Goal: Information Seeking & Learning: Learn about a topic

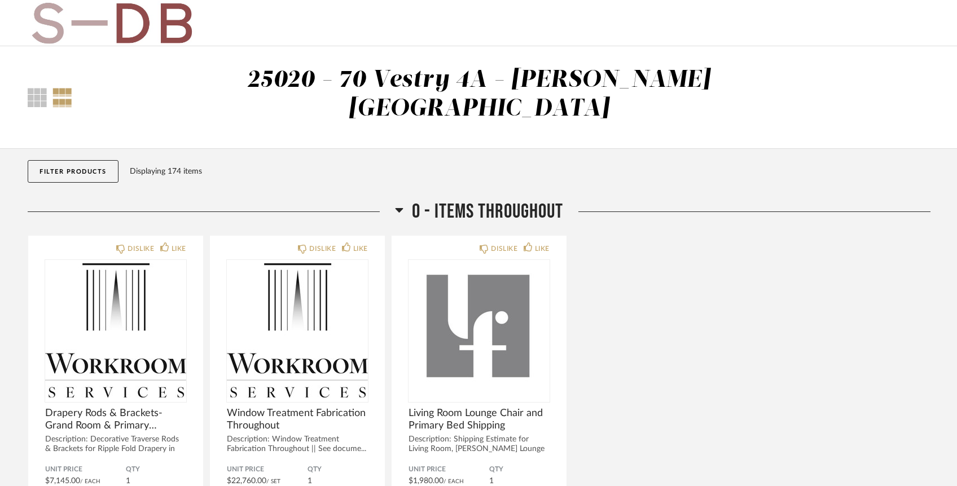
click at [76, 160] on button "Filter Products" at bounding box center [73, 171] width 91 height 23
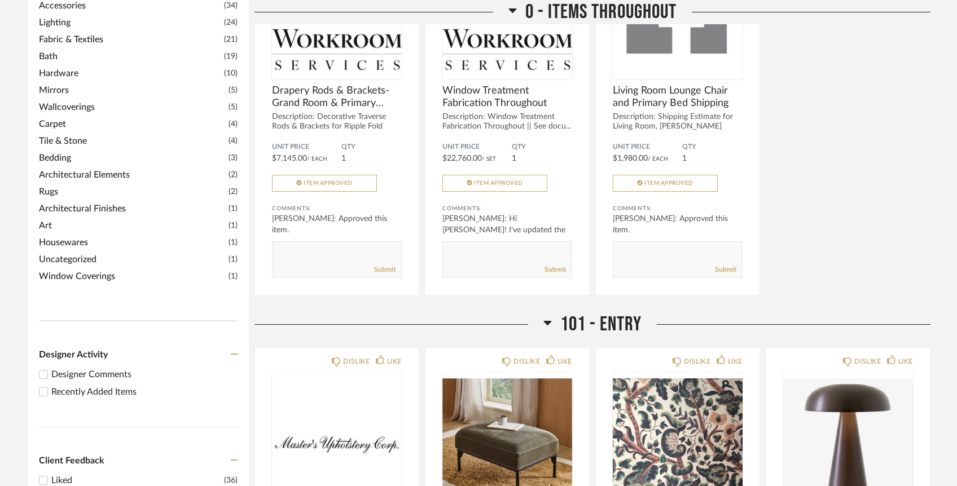
scroll to position [317, 0]
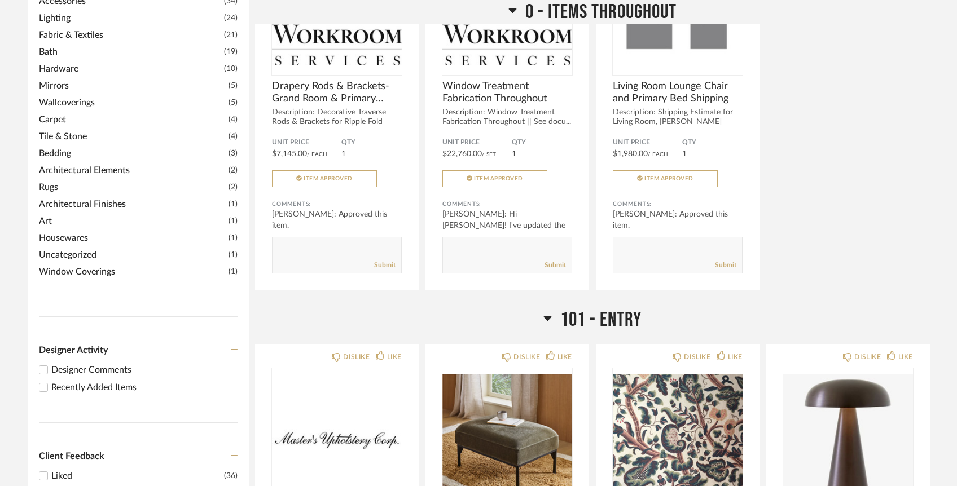
click at [47, 381] on input "Recently Added Items" at bounding box center [44, 388] width 14 height 14
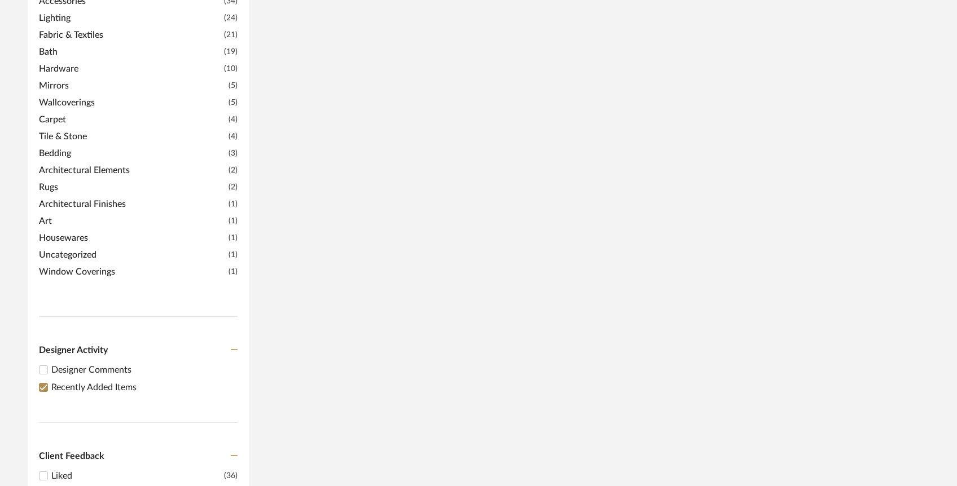
scroll to position [0, 0]
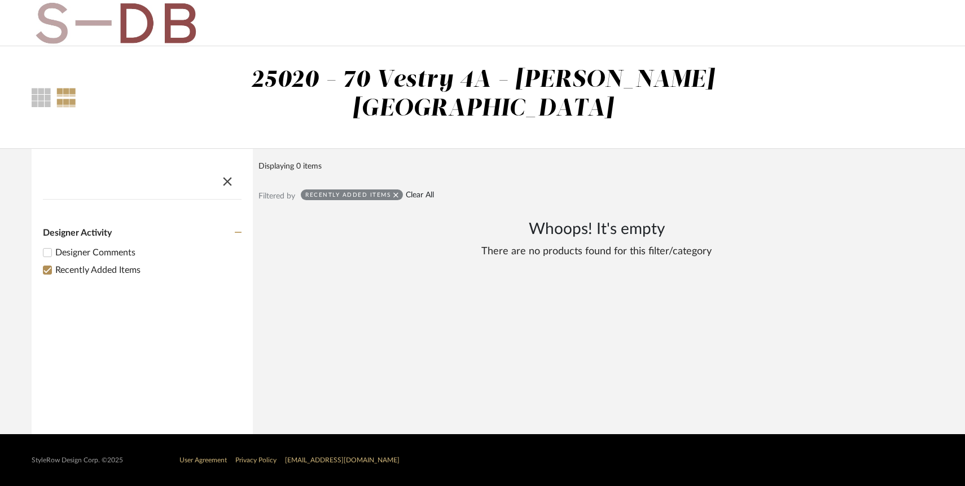
click at [409, 191] on link "Clear All" at bounding box center [420, 196] width 28 height 10
checkbox input "false"
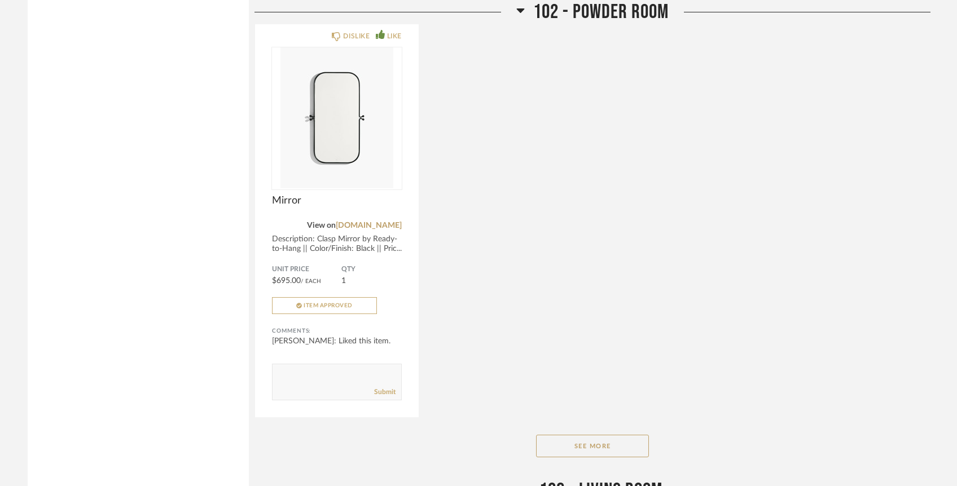
scroll to position [2220, 0]
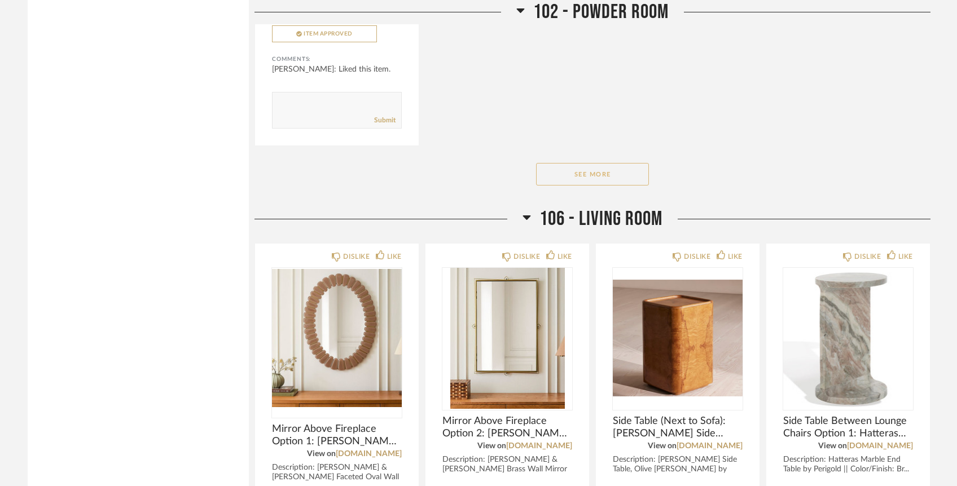
click at [644, 163] on button "See More" at bounding box center [592, 174] width 113 height 23
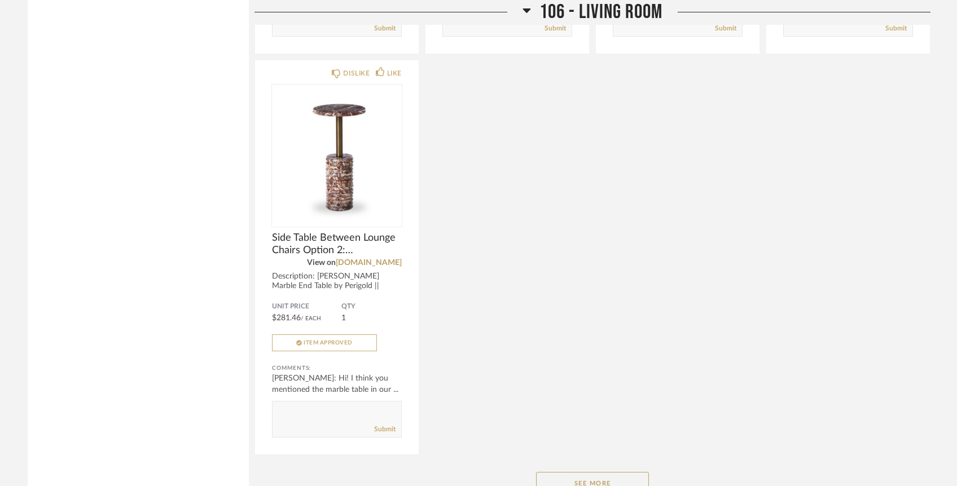
scroll to position [2920, 0]
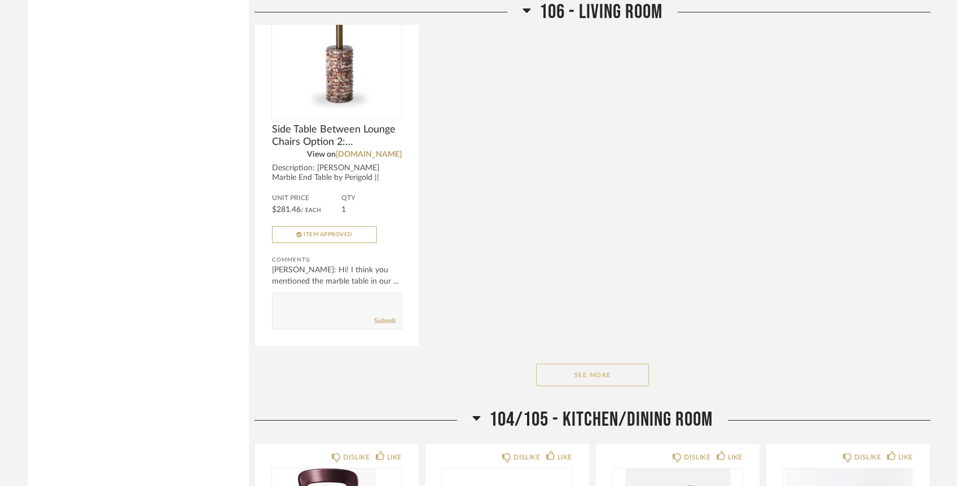
click at [574, 364] on button "See More" at bounding box center [592, 375] width 113 height 23
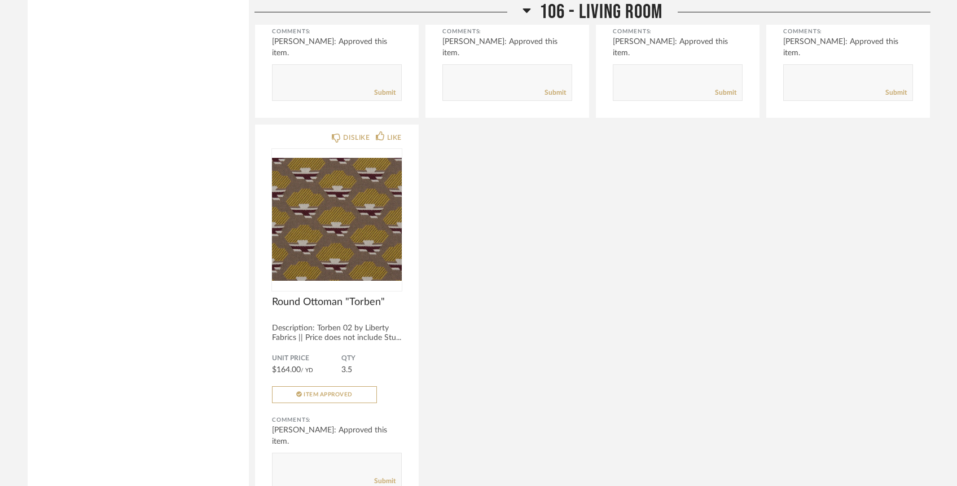
scroll to position [4812, 0]
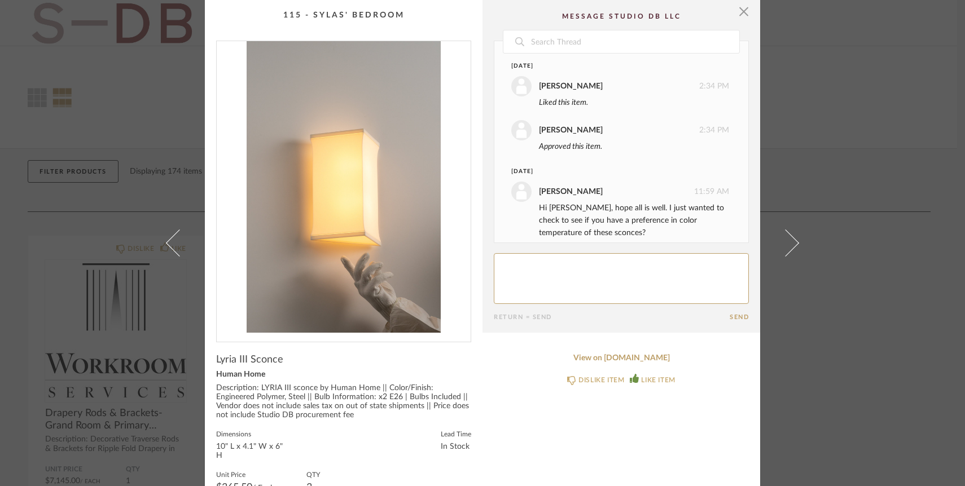
scroll to position [11, 0]
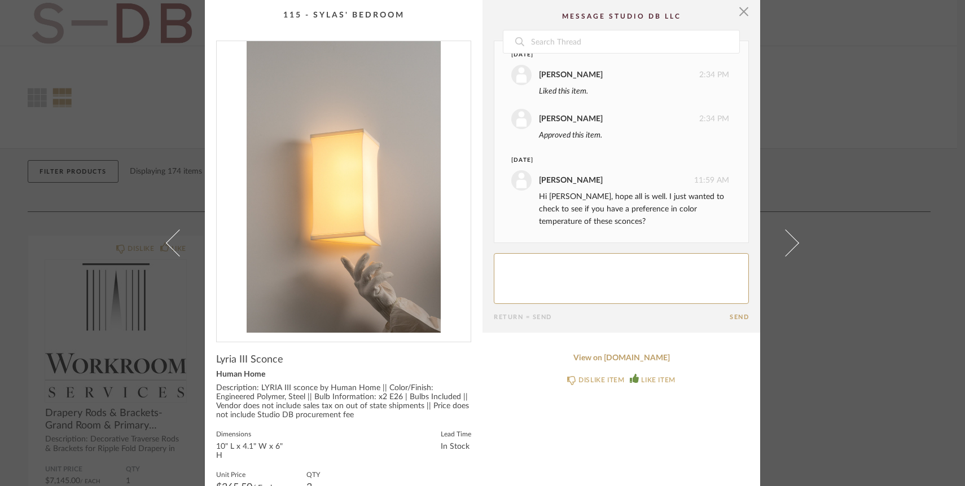
click at [559, 275] on textarea at bounding box center [621, 278] width 255 height 51
type textarea "Hi Jada! Waiting to see how everything looks once the shades are installed. Wil…"
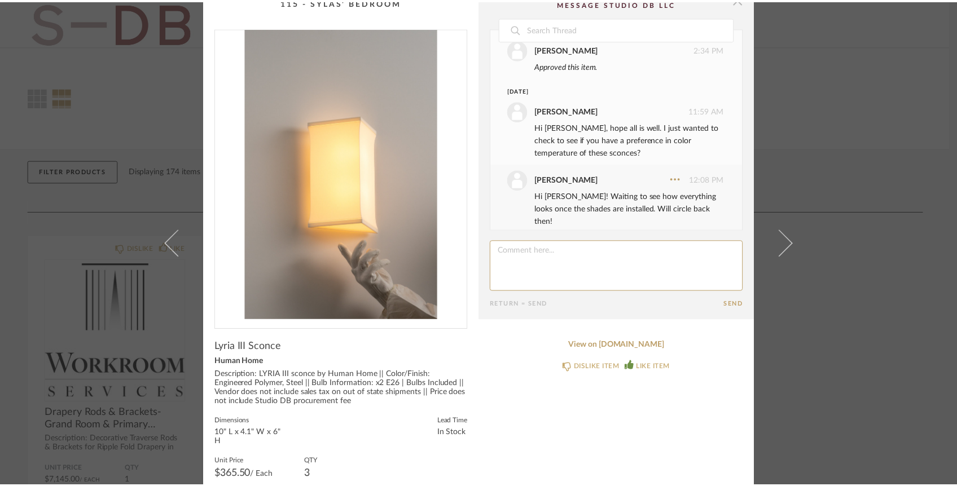
scroll to position [0, 0]
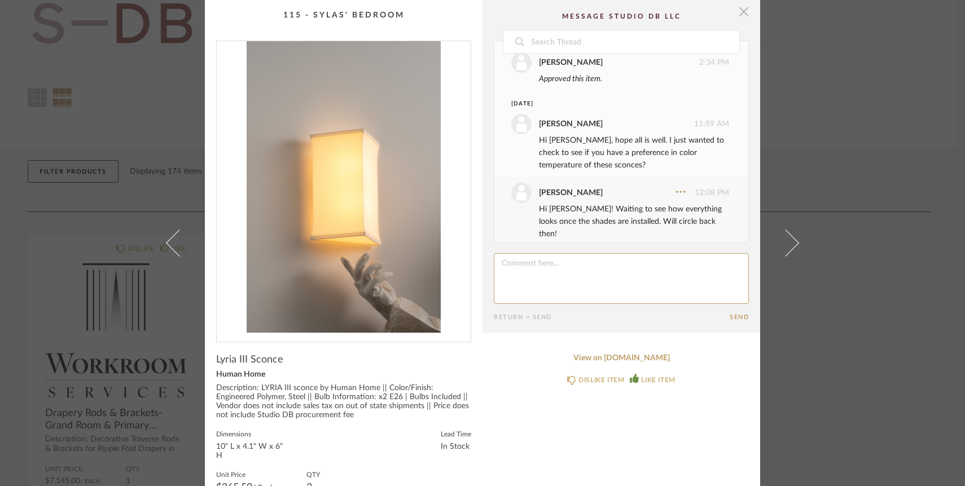
click at [740, 7] on span "button" at bounding box center [743, 11] width 23 height 23
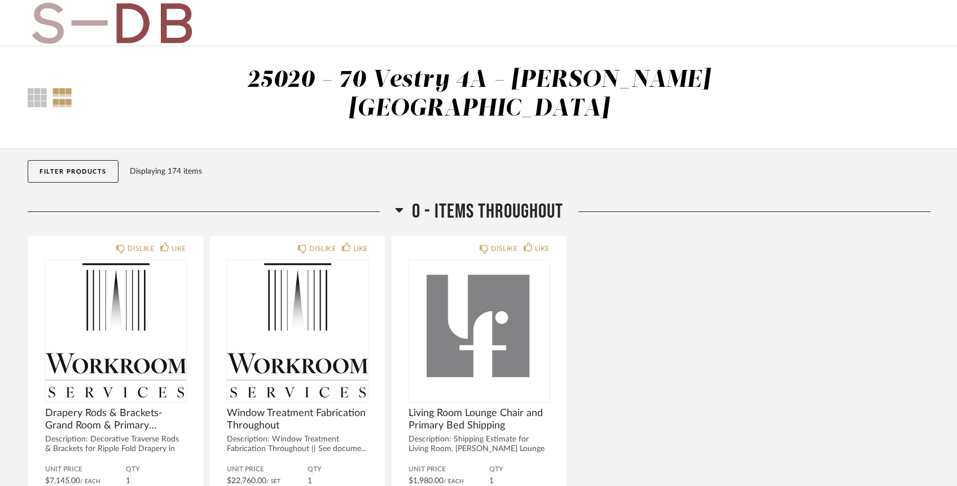
click at [84, 160] on button "Filter Products" at bounding box center [73, 171] width 91 height 23
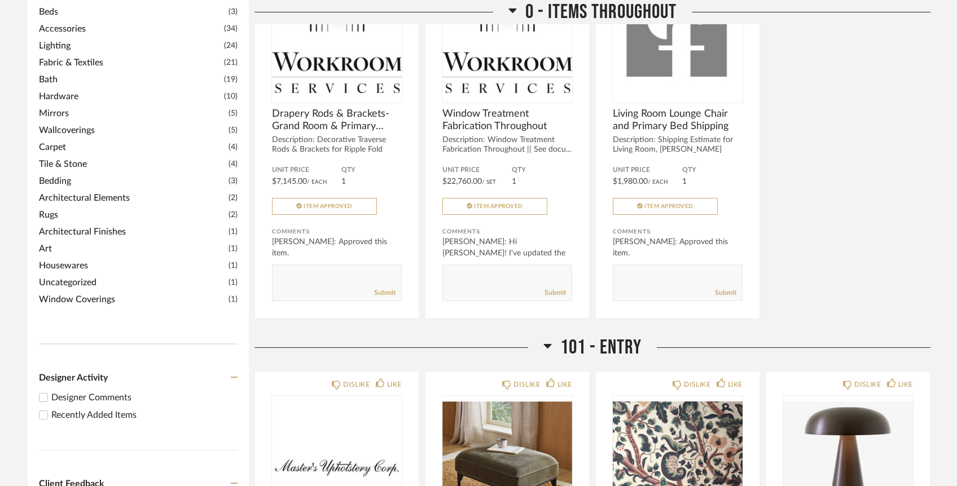
scroll to position [399, 0]
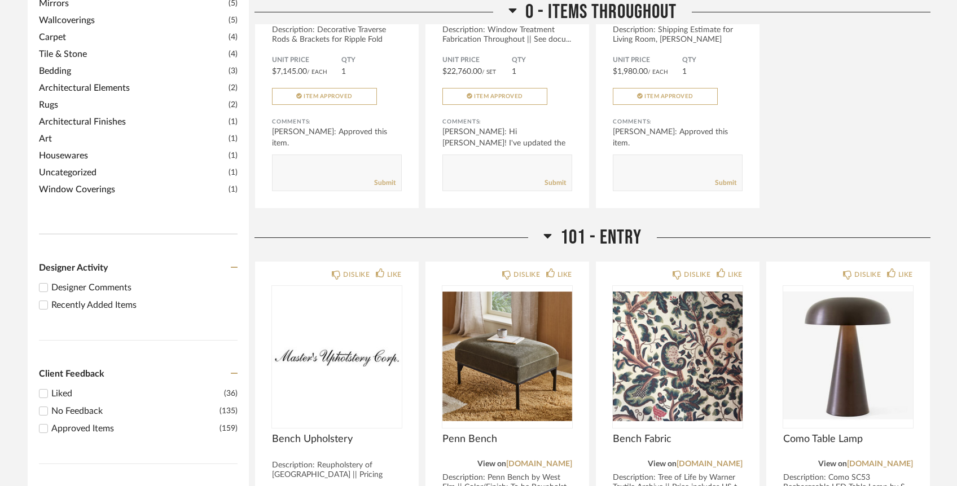
click at [52, 298] on div "Recently Added Items" at bounding box center [144, 305] width 186 height 14
click at [50, 298] on input "Recently Added Items" at bounding box center [44, 305] width 14 height 14
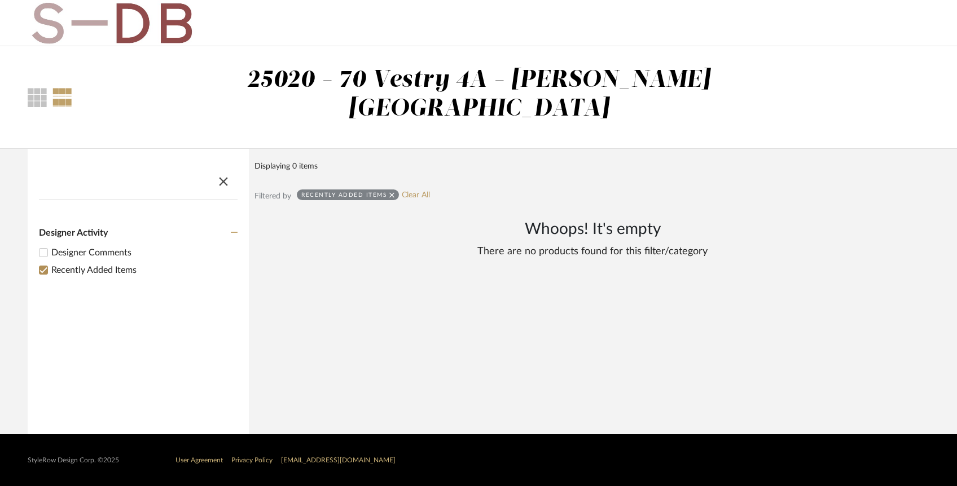
scroll to position [0, 0]
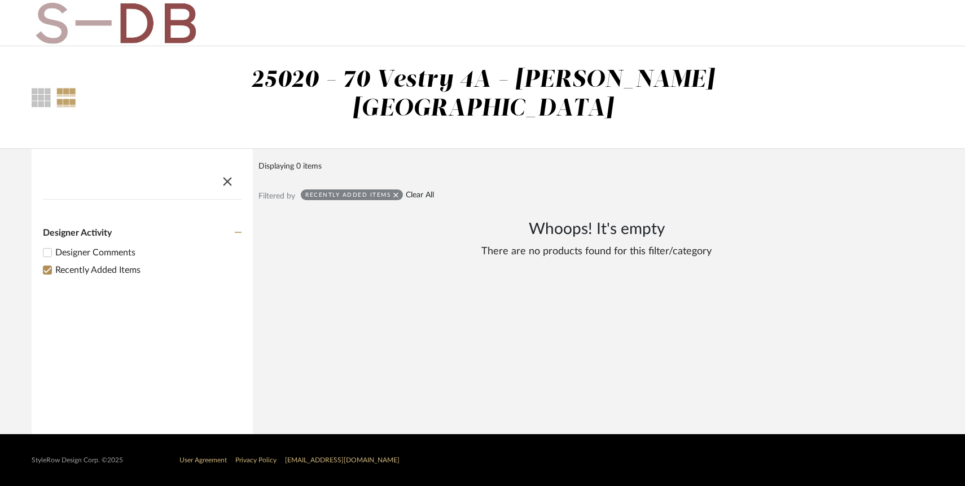
click at [419, 191] on link "Clear All" at bounding box center [420, 196] width 28 height 10
checkbox input "false"
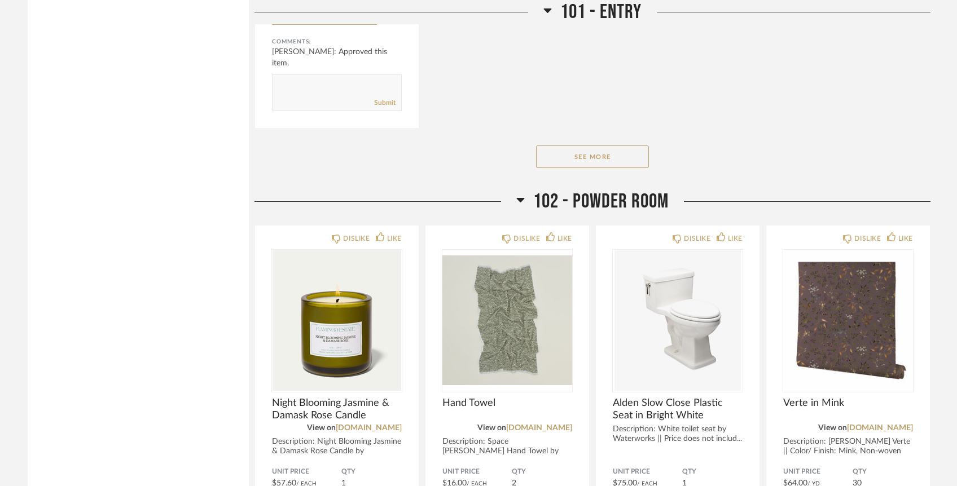
scroll to position [1332, 0]
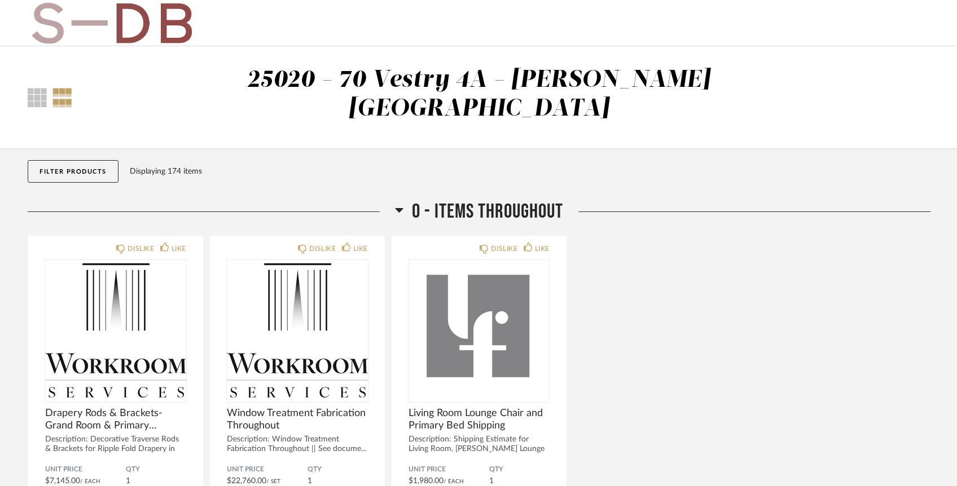
click at [98, 160] on button "Filter Products" at bounding box center [73, 171] width 91 height 23
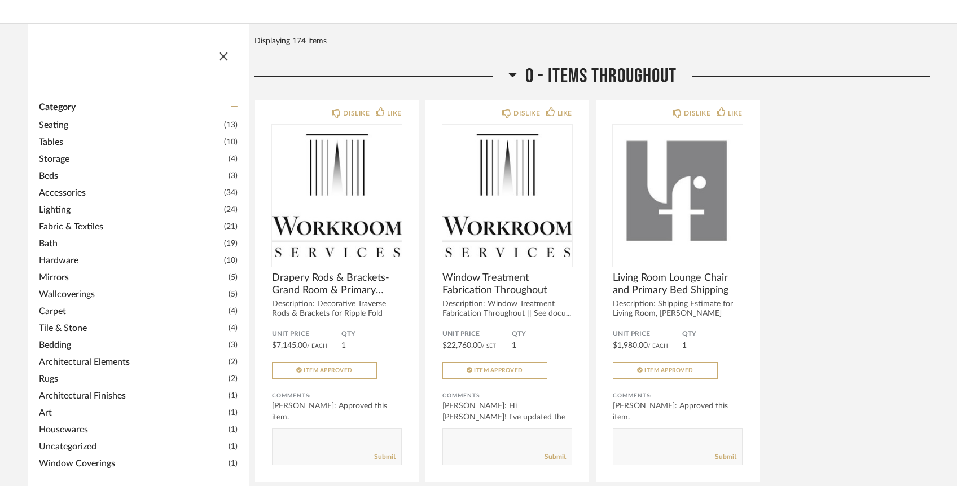
scroll to position [127, 0]
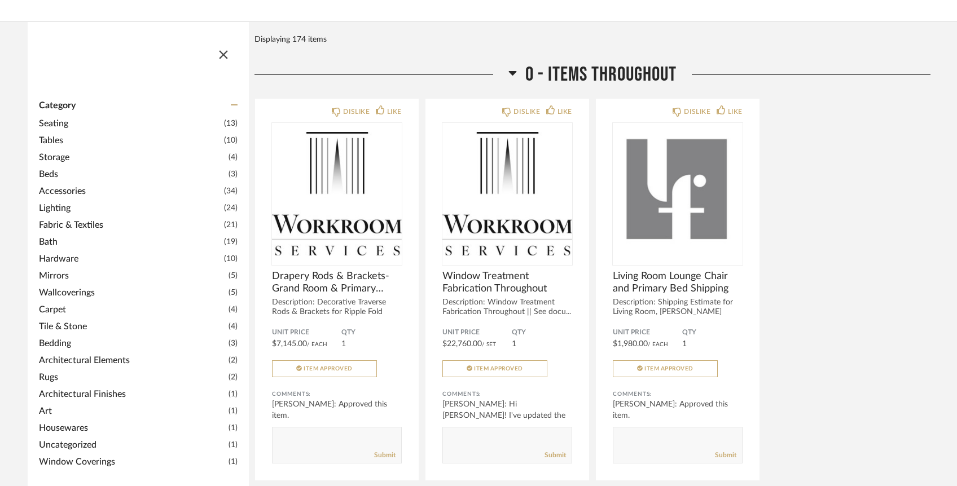
click at [67, 252] on span "Hardware" at bounding box center [130, 259] width 182 height 14
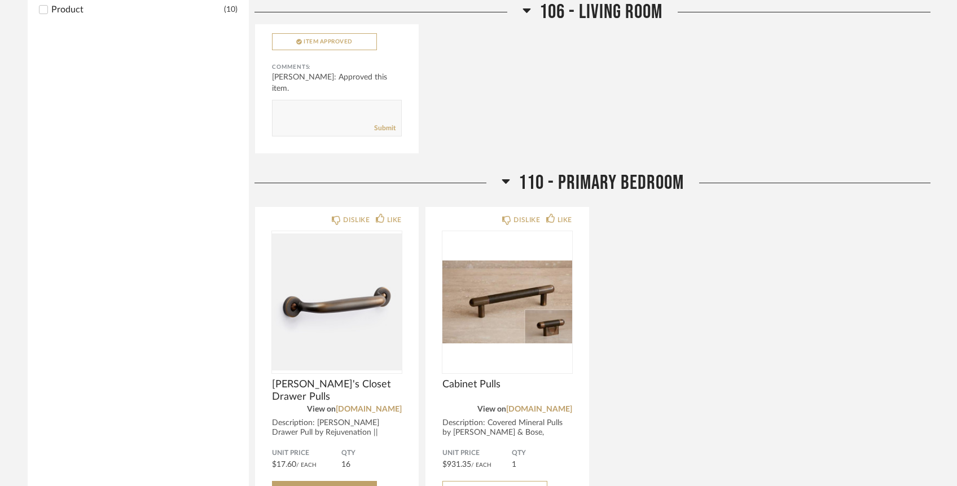
scroll to position [973, 0]
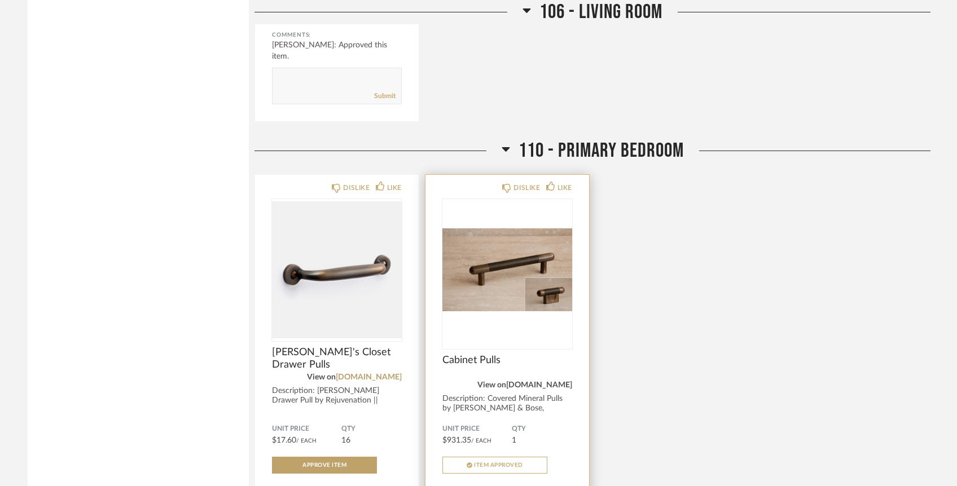
click at [527, 381] on link "[DOMAIN_NAME]" at bounding box center [539, 385] width 66 height 8
click at [511, 244] on img "0" at bounding box center [507, 269] width 130 height 141
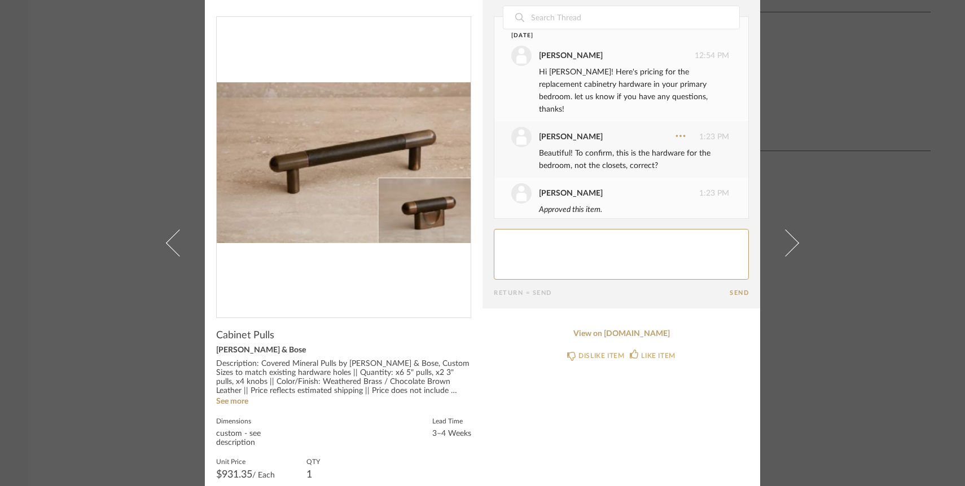
scroll to position [25, 0]
click at [235, 402] on link "See more" at bounding box center [232, 401] width 32 height 8
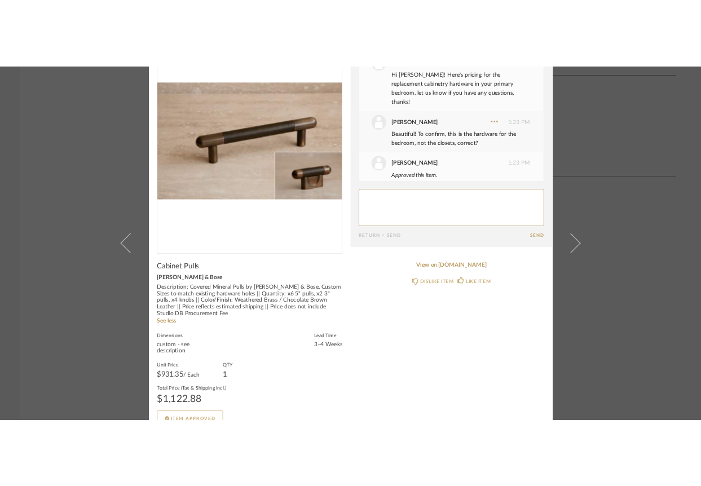
scroll to position [0, 0]
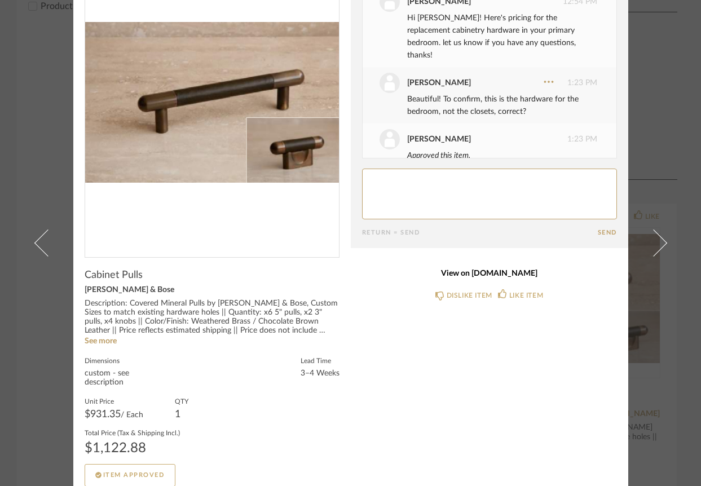
click at [495, 273] on link "View on [DOMAIN_NAME]" at bounding box center [489, 274] width 255 height 10
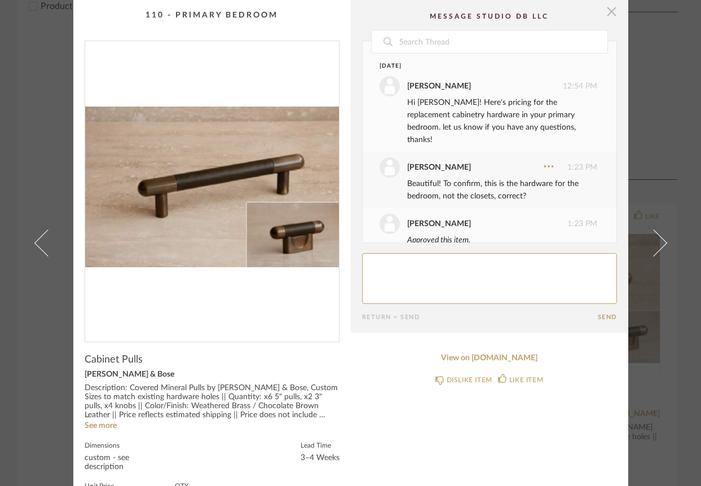
click at [605, 19] on span "button" at bounding box center [612, 11] width 23 height 23
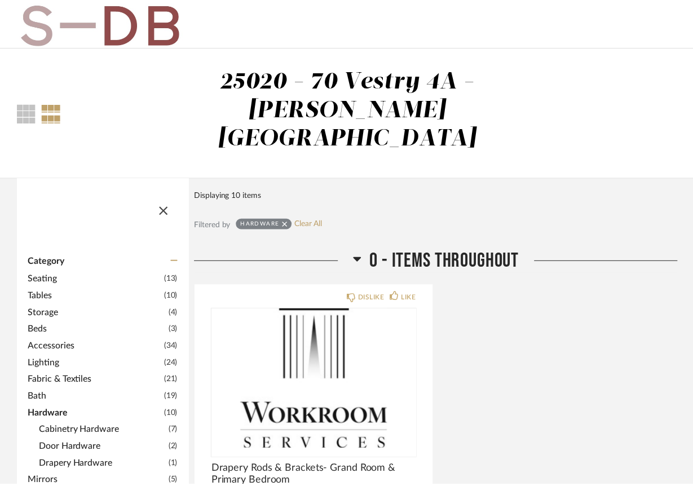
scroll to position [973, 0]
